Goal: Find contact information: Find contact information

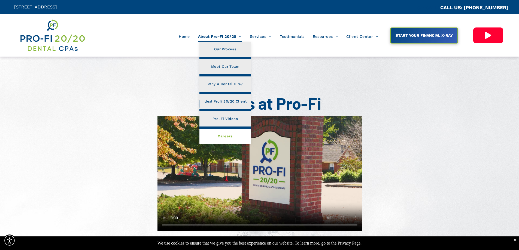
click at [229, 135] on span "Careers" at bounding box center [225, 136] width 15 height 7
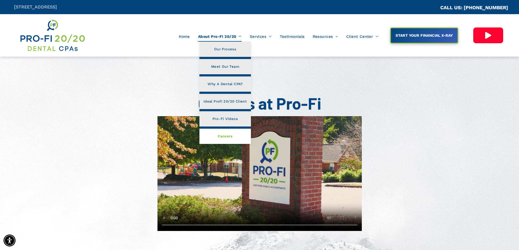
click at [225, 135] on span "Careers" at bounding box center [225, 136] width 15 height 7
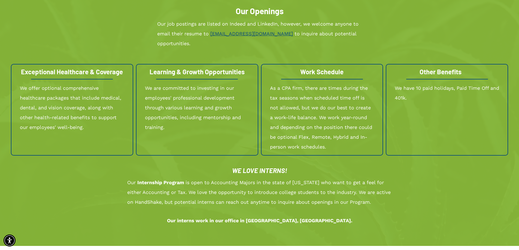
scroll to position [572, 0]
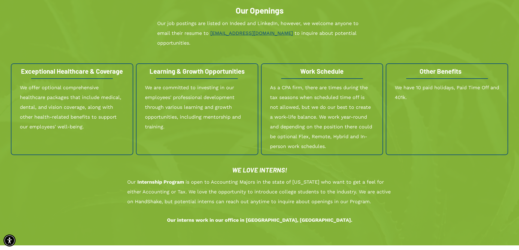
click at [230, 35] on link "[EMAIL_ADDRESS][DOMAIN_NAME]" at bounding box center [251, 33] width 83 height 6
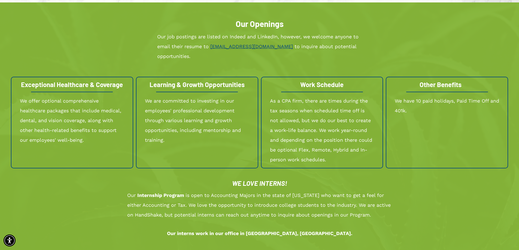
scroll to position [517, 0]
